Goal: Information Seeking & Learning: Learn about a topic

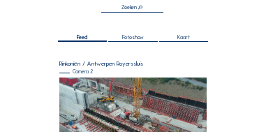
scroll to position [98, 0]
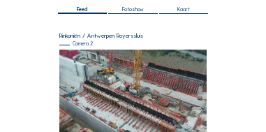
click at [156, 77] on img at bounding box center [132, 93] width 147 height 86
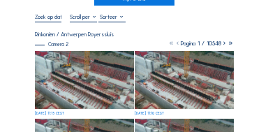
scroll to position [70, 0]
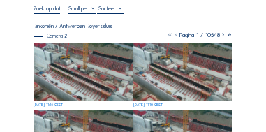
click at [109, 73] on img at bounding box center [82, 72] width 99 height 58
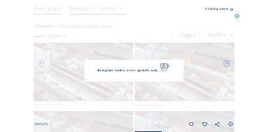
click at [109, 73] on div "Bezig met laden, even geduld aub..." at bounding box center [133, 71] width 99 height 22
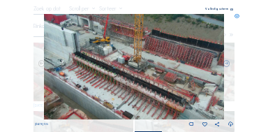
click at [231, 10] on icon at bounding box center [231, 9] width 3 height 3
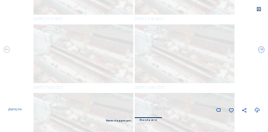
scroll to position [0, 0]
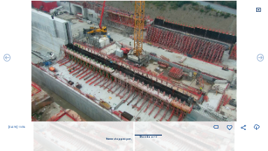
click at [258, 10] on icon at bounding box center [258, 10] width 6 height 6
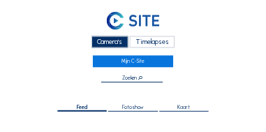
scroll to position [98, 0]
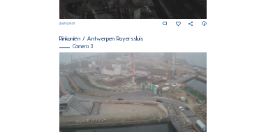
click at [124, 80] on img at bounding box center [132, 93] width 147 height 83
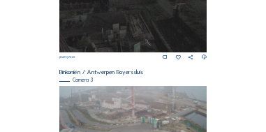
click at [124, 86] on img at bounding box center [132, 127] width 147 height 83
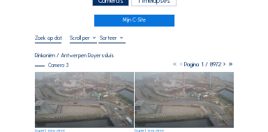
scroll to position [42, 0]
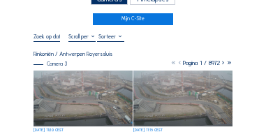
click at [99, 92] on img at bounding box center [82, 98] width 99 height 56
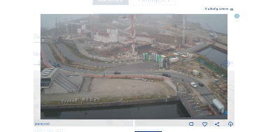
click at [232, 10] on icon at bounding box center [231, 9] width 3 height 3
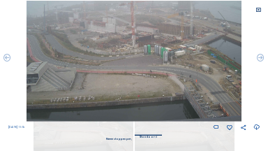
click at [259, 9] on icon at bounding box center [258, 10] width 6 height 6
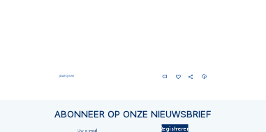
scroll to position [591, 0]
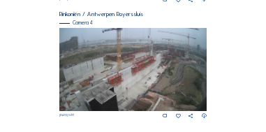
click at [128, 92] on img at bounding box center [132, 69] width 147 height 83
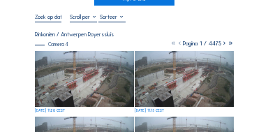
scroll to position [70, 0]
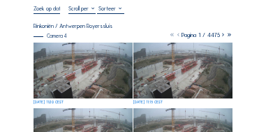
click at [101, 80] on img at bounding box center [82, 71] width 99 height 56
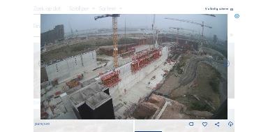
click at [230, 10] on icon at bounding box center [231, 9] width 3 height 3
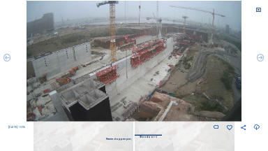
click at [258, 9] on icon at bounding box center [258, 10] width 6 height 6
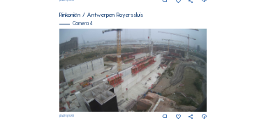
scroll to position [622, 0]
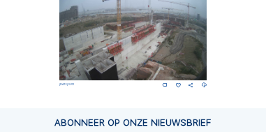
click at [124, 60] on img at bounding box center [132, 38] width 147 height 83
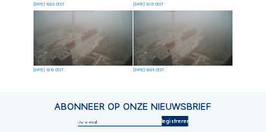
scroll to position [556, 0]
